Goal: Check status: Check status

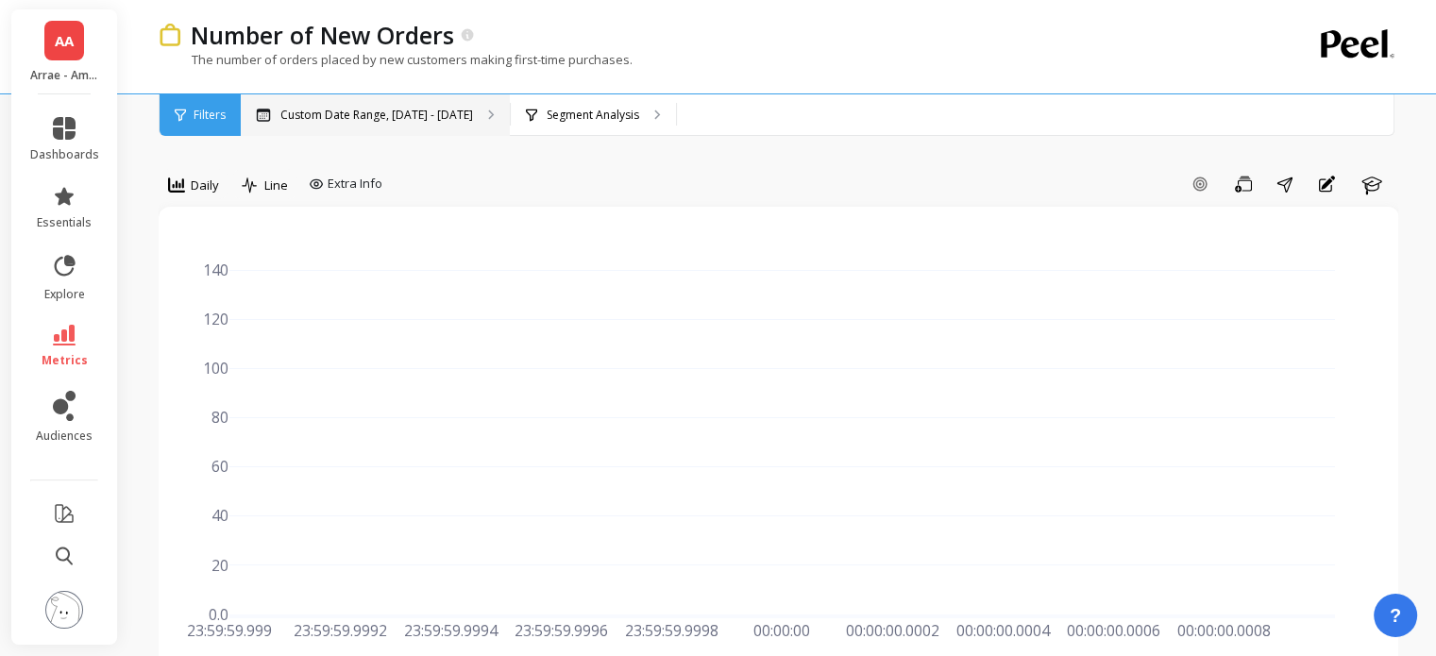
click at [394, 112] on p "Custom Date Range, [DATE] - [DATE]" at bounding box center [376, 115] width 193 height 15
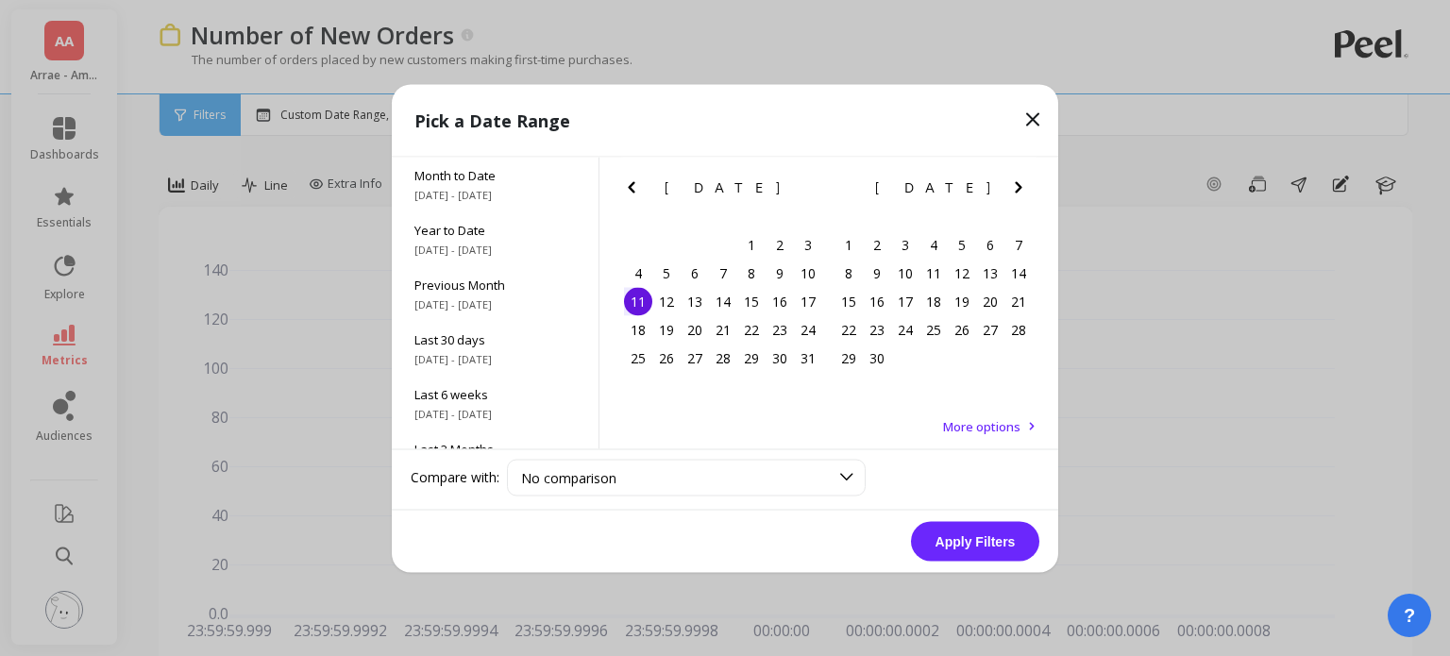
click at [1014, 188] on icon "Next Month" at bounding box center [1018, 187] width 23 height 23
click at [884, 304] on div "11" at bounding box center [877, 301] width 28 height 28
click at [999, 547] on button "Apply Filters" at bounding box center [975, 541] width 128 height 40
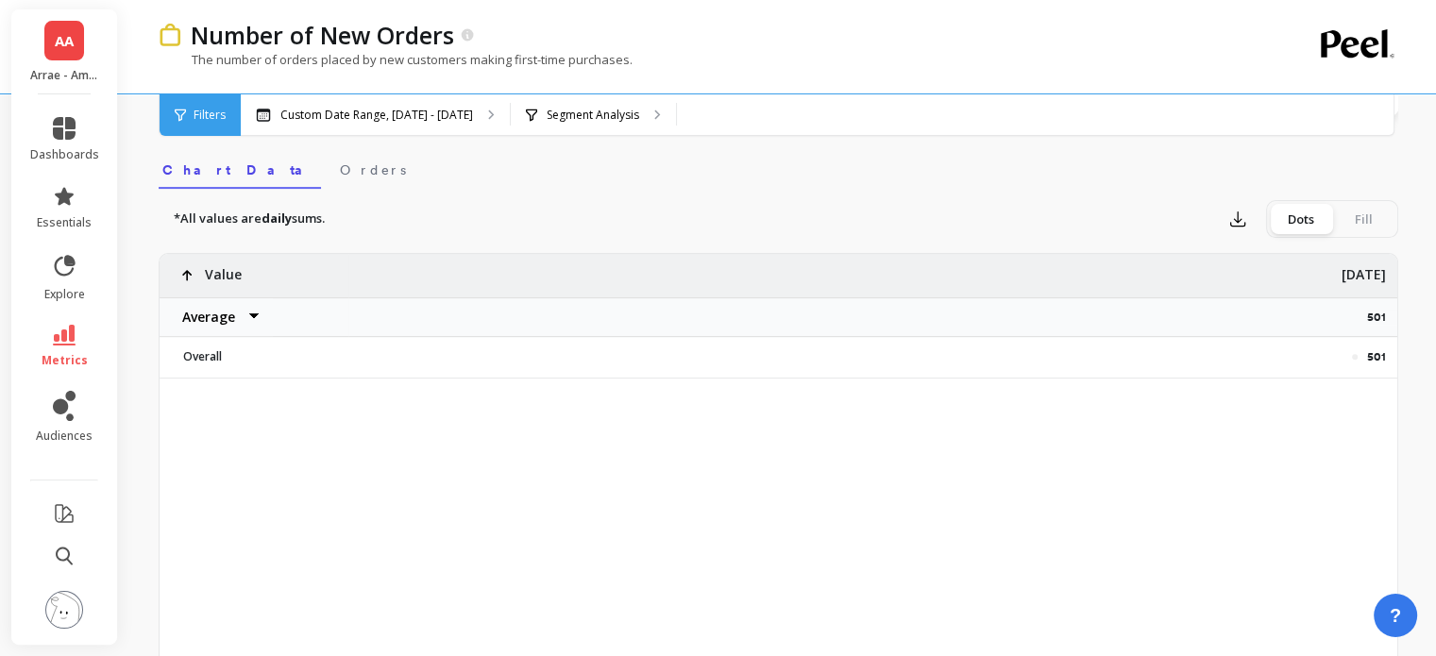
scroll to position [595, 0]
click at [1374, 307] on p "501" at bounding box center [1382, 314] width 30 height 15
copy p "501"
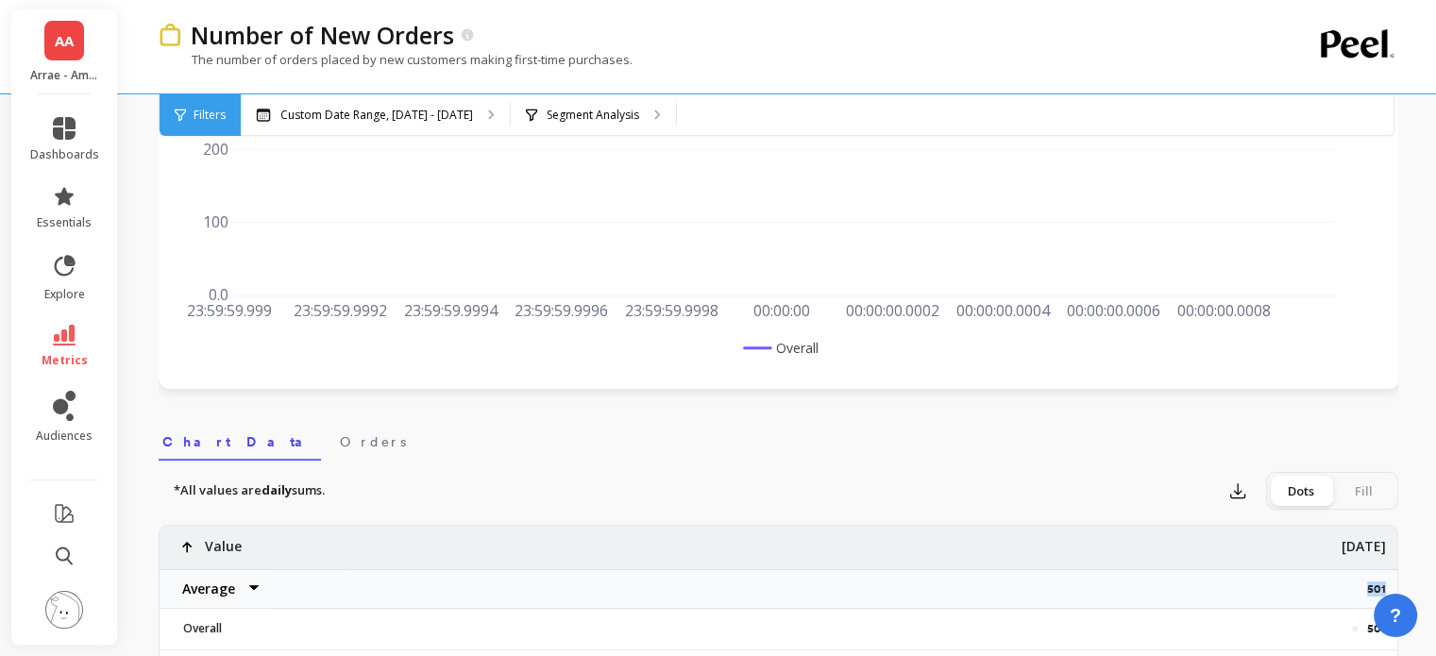
scroll to position [0, 0]
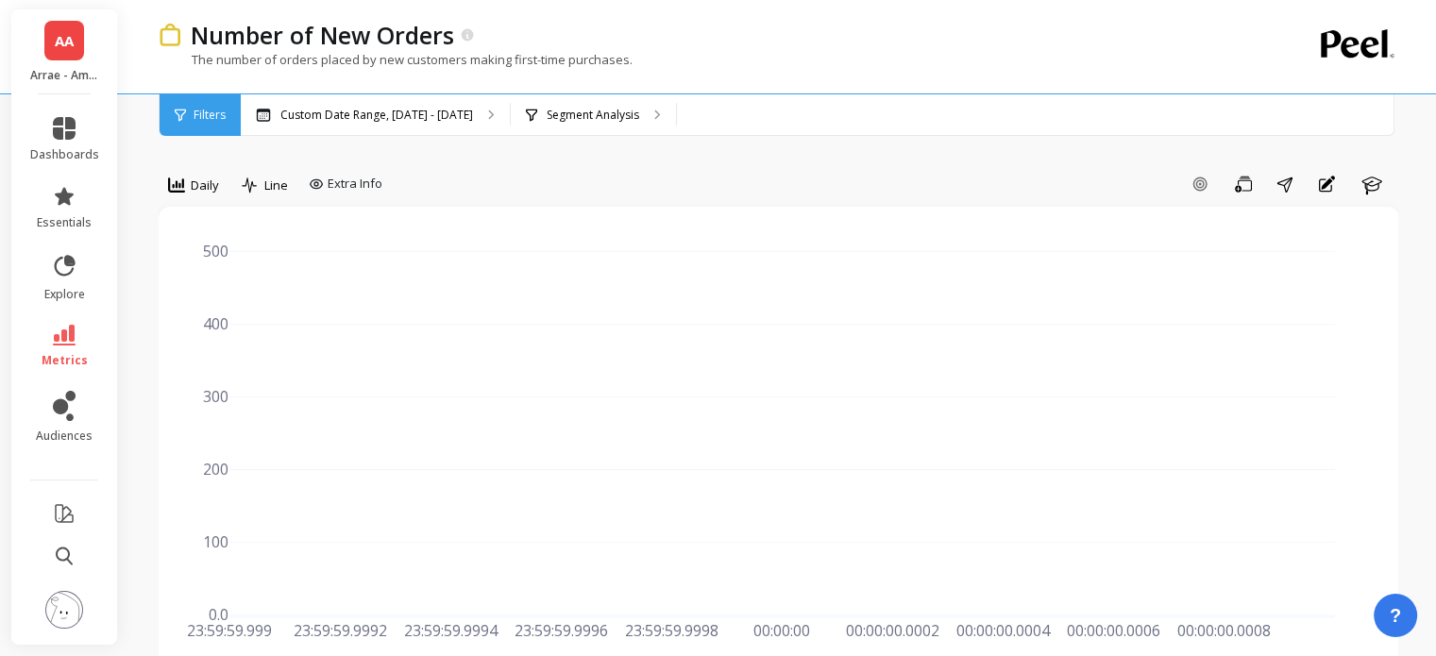
drag, startPoint x: 1295, startPoint y: 0, endPoint x: 595, endPoint y: 170, distance: 720.7
click at [595, 170] on div "Add Goal Save Share Annotations Learn" at bounding box center [894, 184] width 1008 height 30
